Goal: Information Seeking & Learning: Learn about a topic

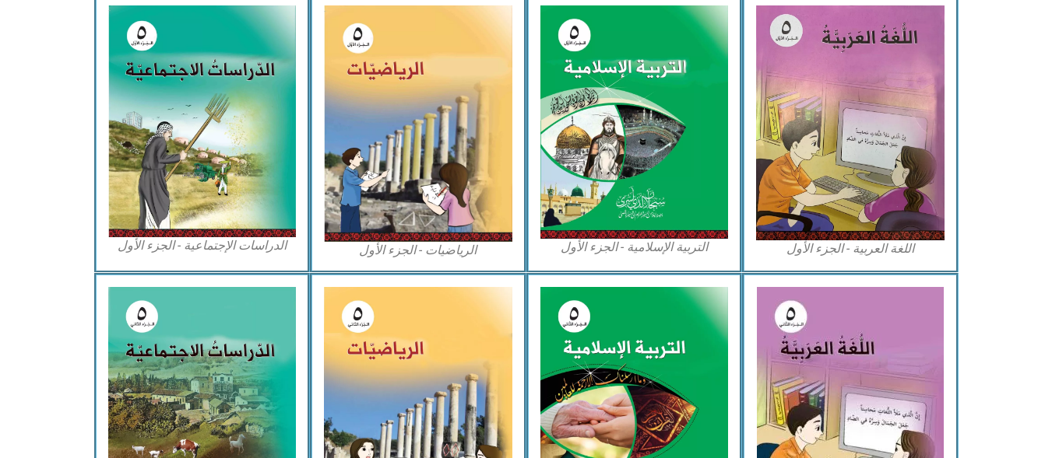
scroll to position [492, 0]
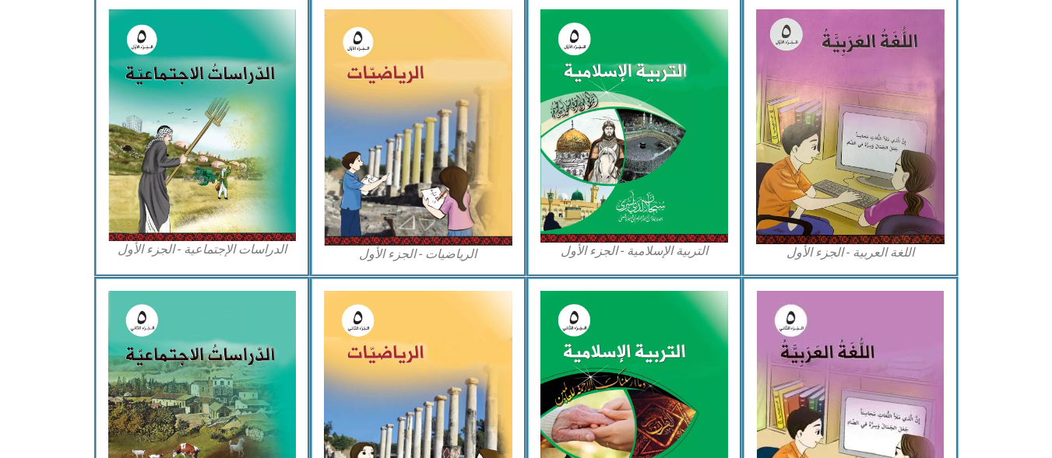
click at [139, 118] on img at bounding box center [202, 125] width 188 height 232
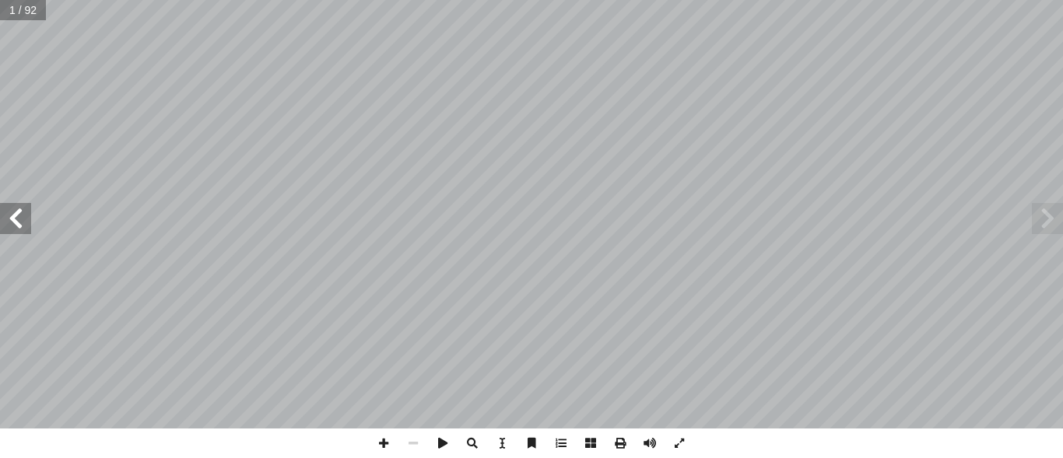
click at [12, 220] on span at bounding box center [15, 218] width 31 height 31
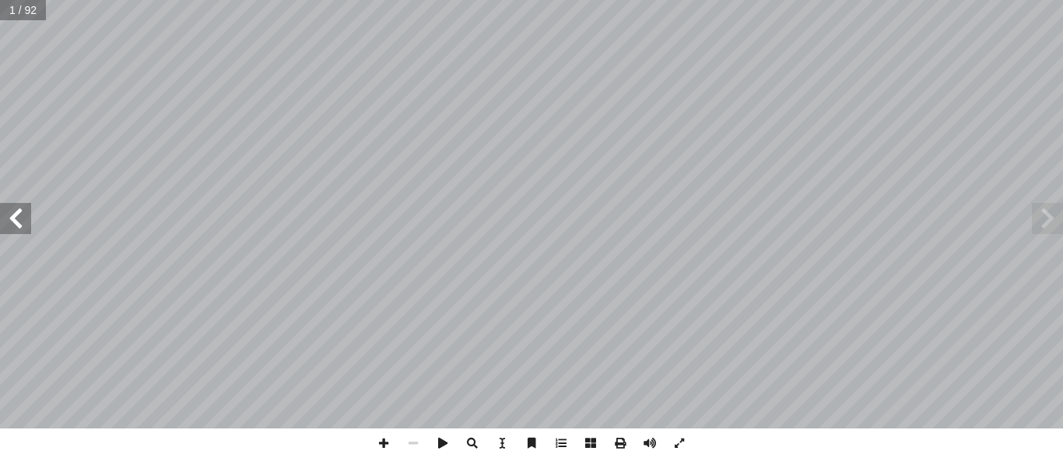
click at [12, 220] on span at bounding box center [15, 218] width 31 height 31
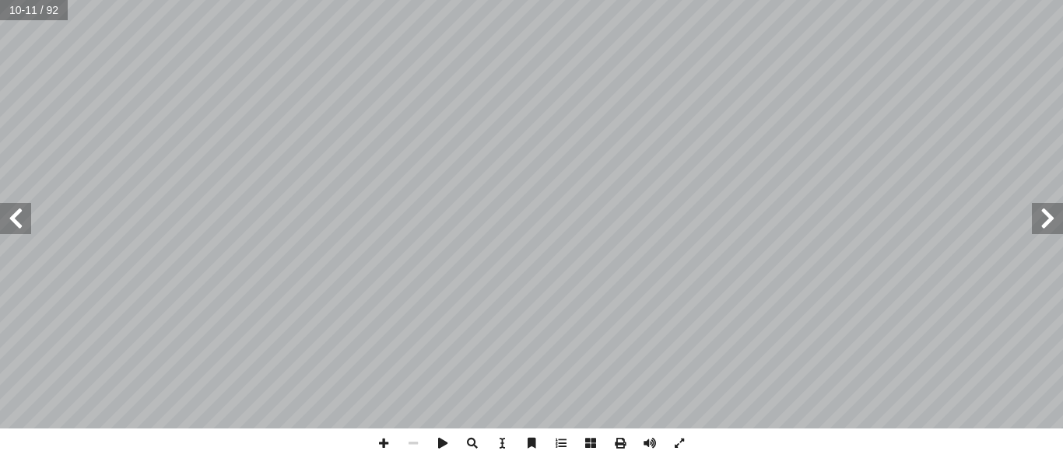
click at [12, 220] on span at bounding box center [15, 218] width 31 height 31
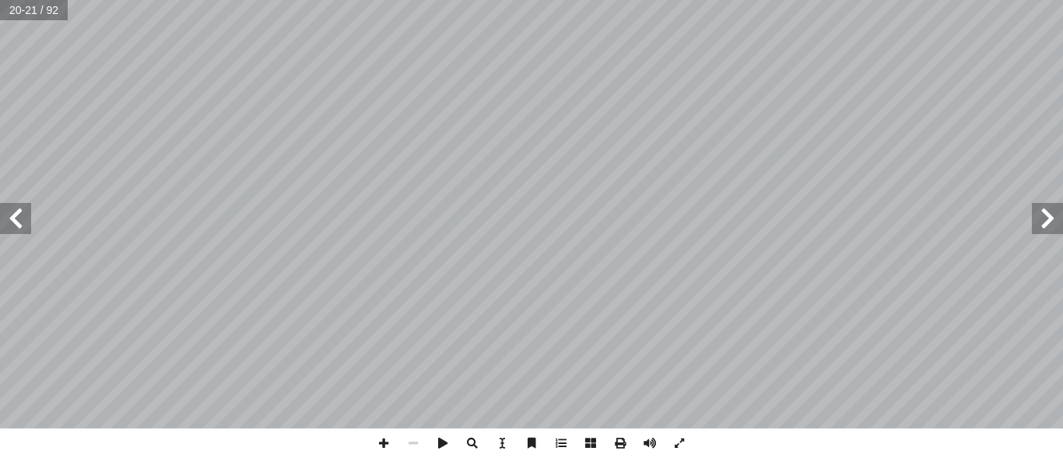
click at [1035, 216] on span at bounding box center [1047, 218] width 31 height 31
click at [16, 210] on span at bounding box center [15, 218] width 31 height 31
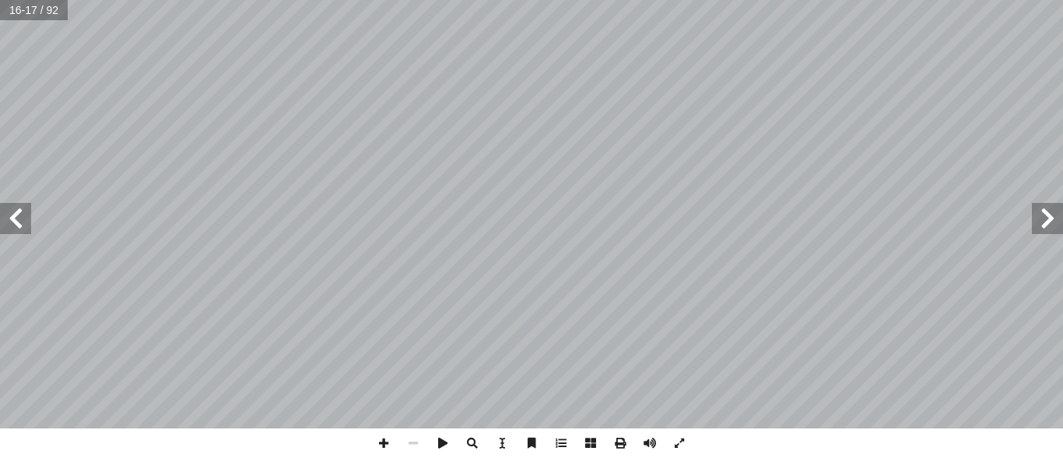
click at [16, 210] on span at bounding box center [15, 218] width 31 height 31
click at [1045, 205] on span at bounding box center [1047, 218] width 31 height 31
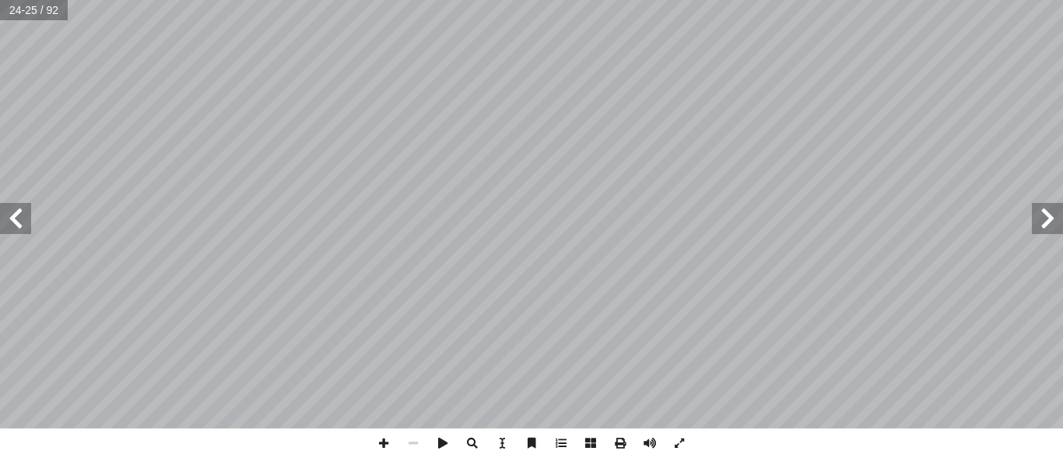
click at [1045, 205] on span at bounding box center [1047, 218] width 31 height 31
click at [16, 211] on span at bounding box center [15, 218] width 31 height 31
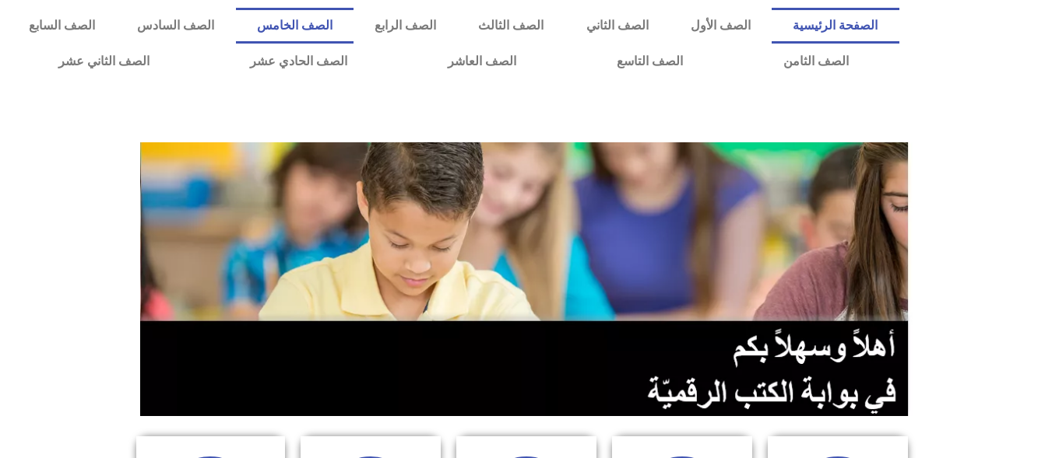
click at [353, 25] on link "الصف الخامس" at bounding box center [295, 26] width 118 height 36
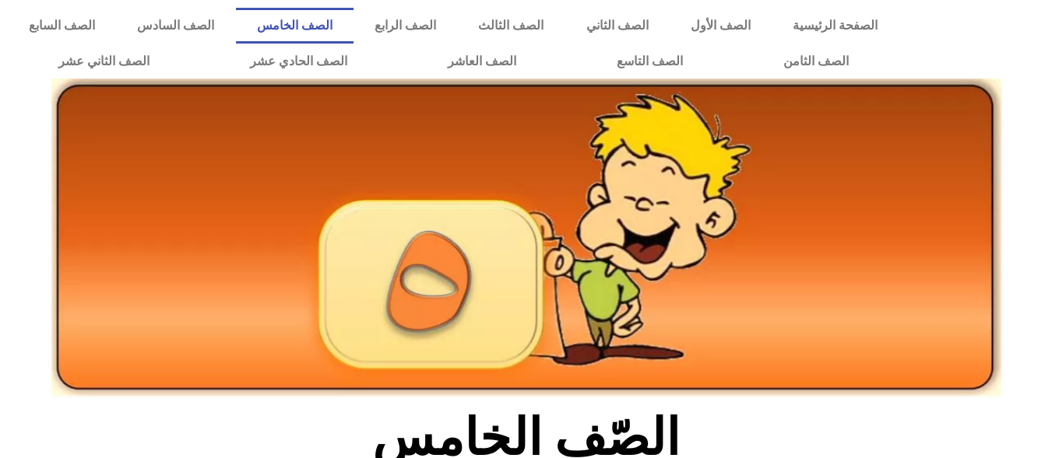
click at [353, 25] on link "الصف الخامس" at bounding box center [295, 26] width 118 height 36
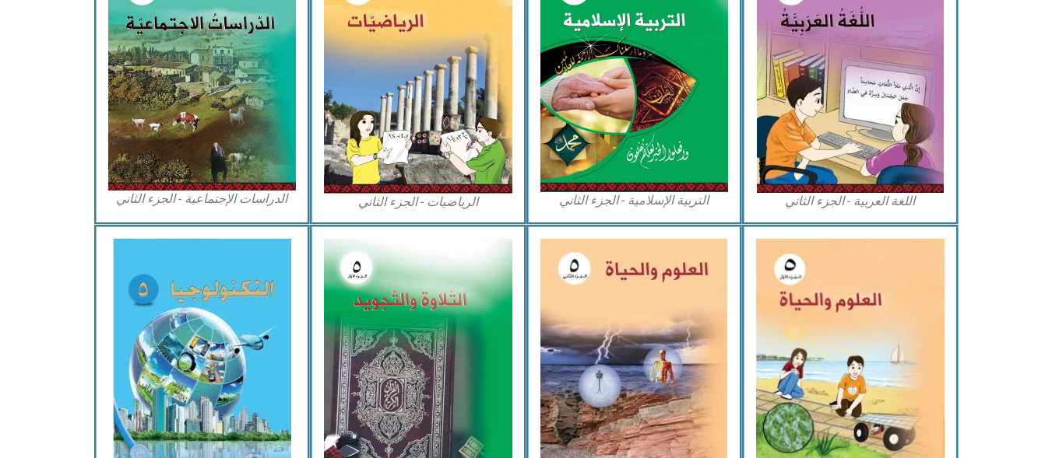
scroll to position [830, 0]
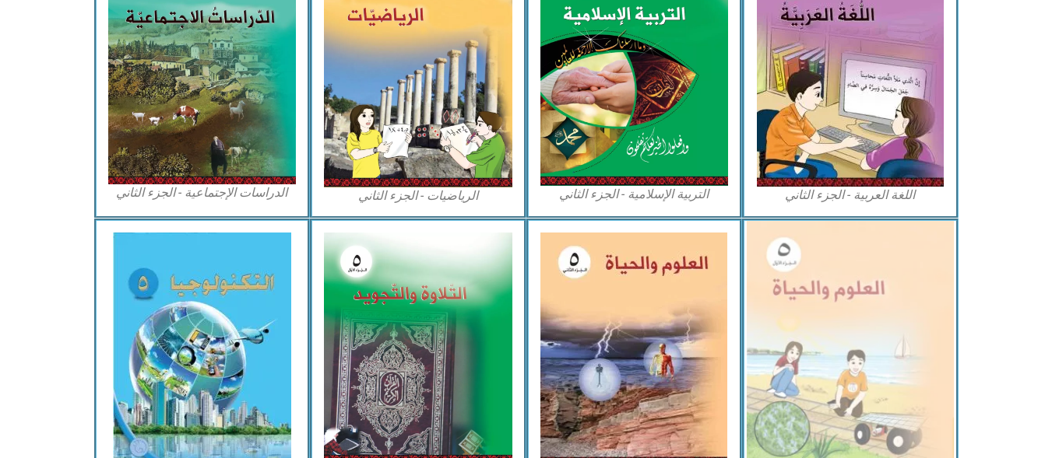
click at [876, 367] on img at bounding box center [849, 348] width 207 height 255
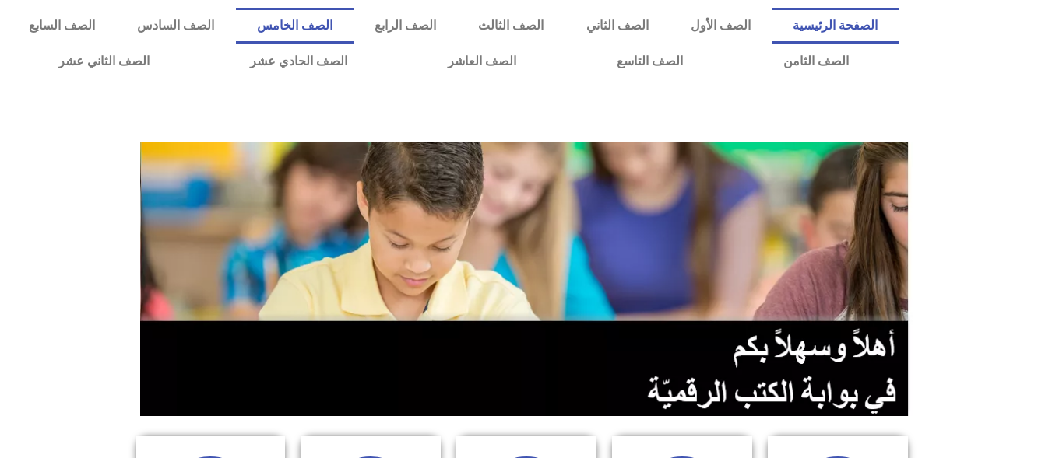
click at [353, 27] on link "الصف الخامس" at bounding box center [295, 26] width 118 height 36
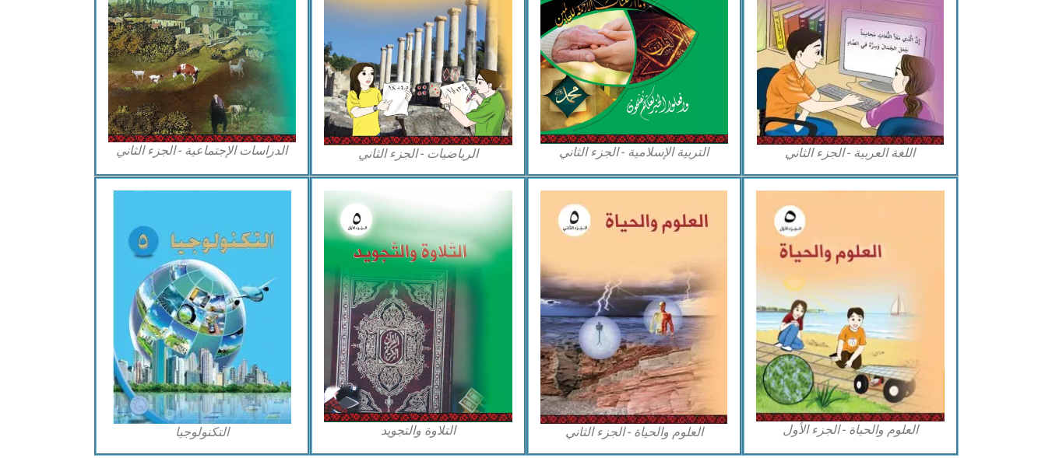
scroll to position [903, 0]
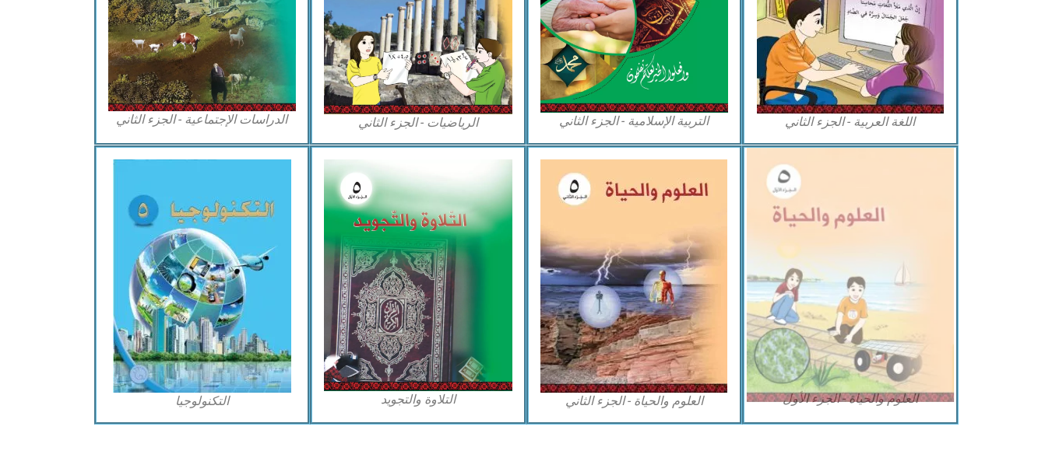
click at [905, 304] on img at bounding box center [849, 275] width 207 height 255
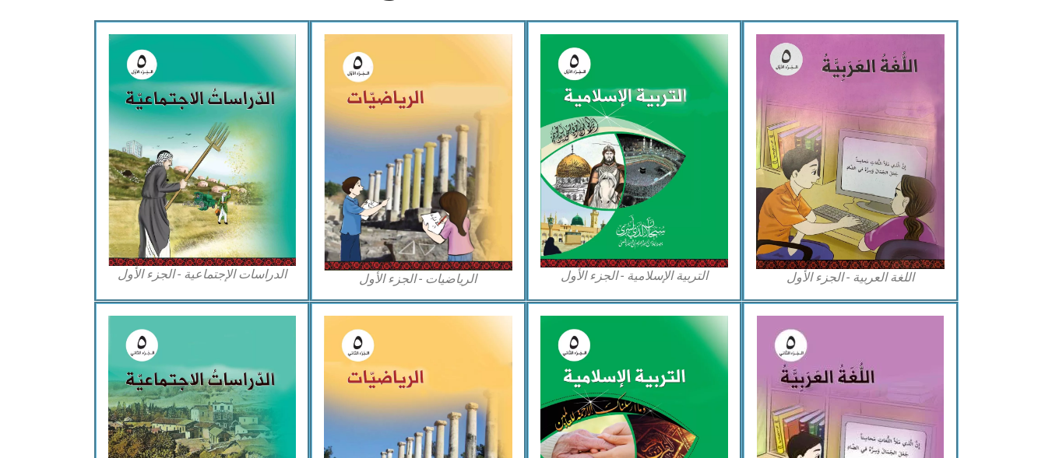
scroll to position [425, 0]
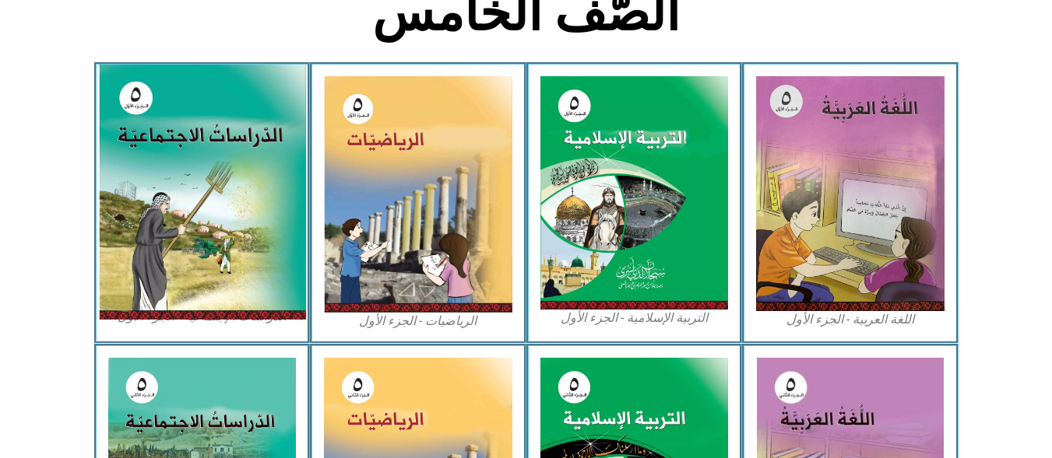
click at [269, 290] on img at bounding box center [201, 192] width 207 height 255
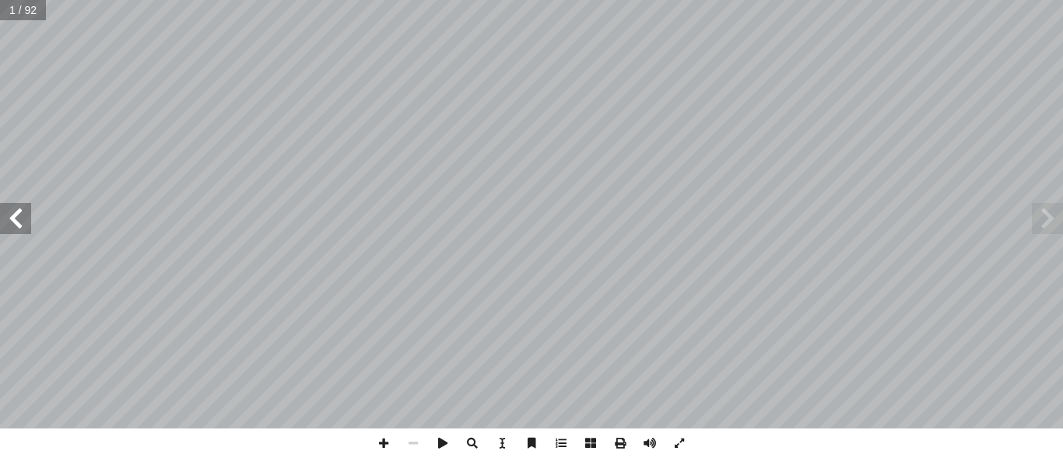
click at [18, 228] on span at bounding box center [15, 218] width 31 height 31
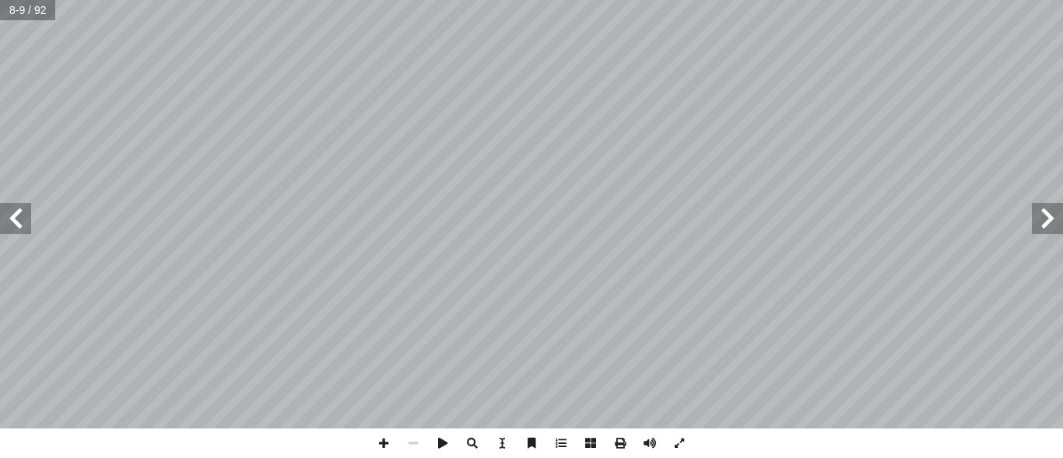
click at [18, 228] on span at bounding box center [15, 218] width 31 height 31
click at [385, 435] on span at bounding box center [384, 444] width 30 height 30
click at [23, 226] on span at bounding box center [15, 218] width 31 height 31
